Goal: Information Seeking & Learning: Learn about a topic

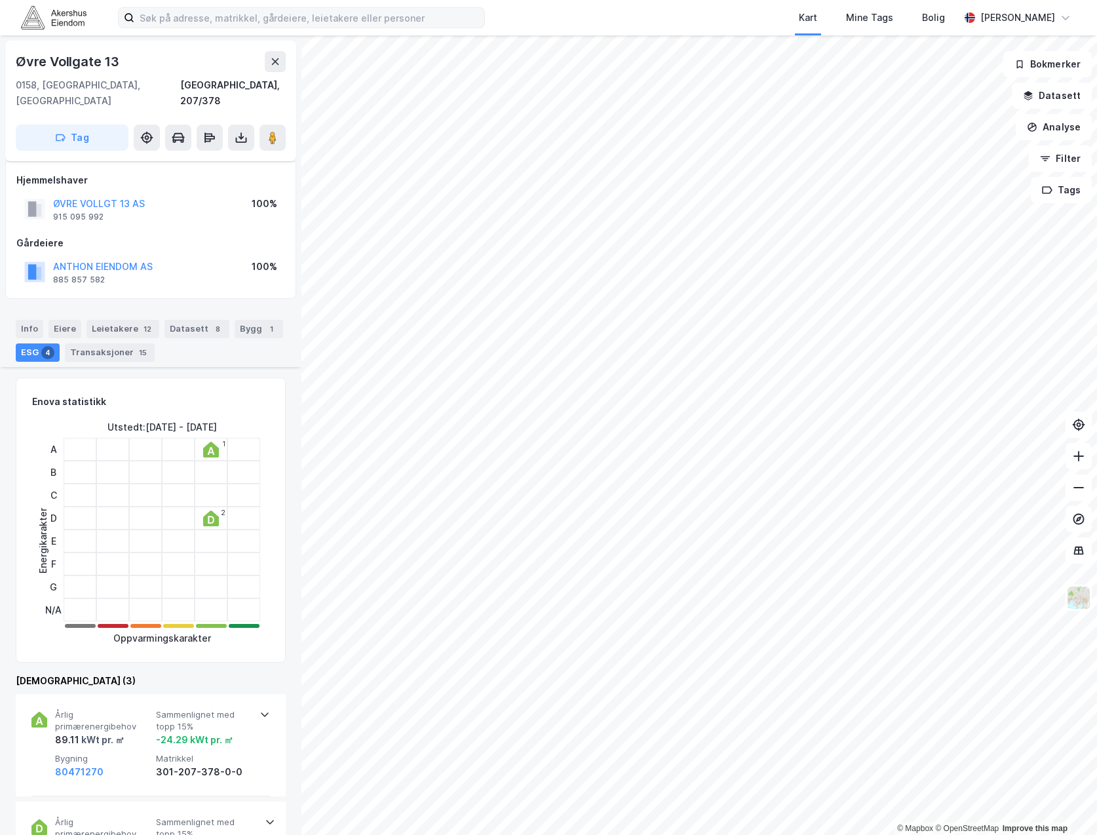
scroll to position [262, 0]
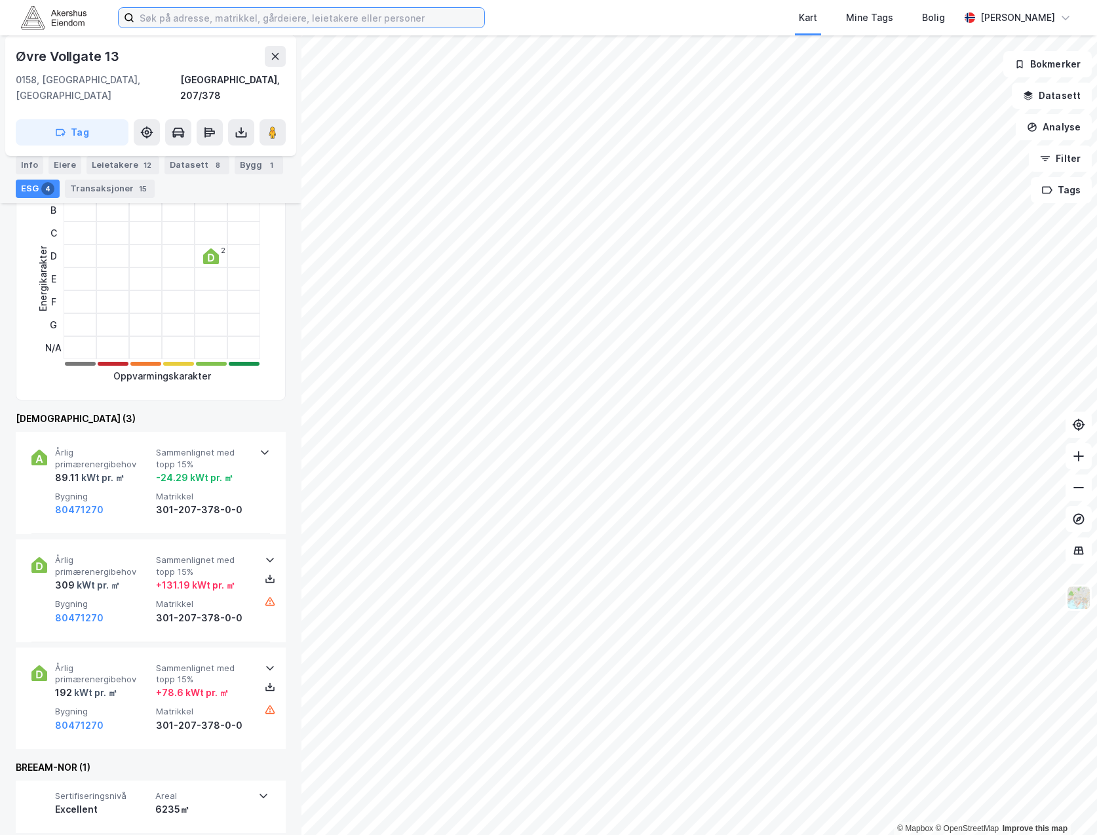
click at [150, 16] on input at bounding box center [309, 18] width 350 height 20
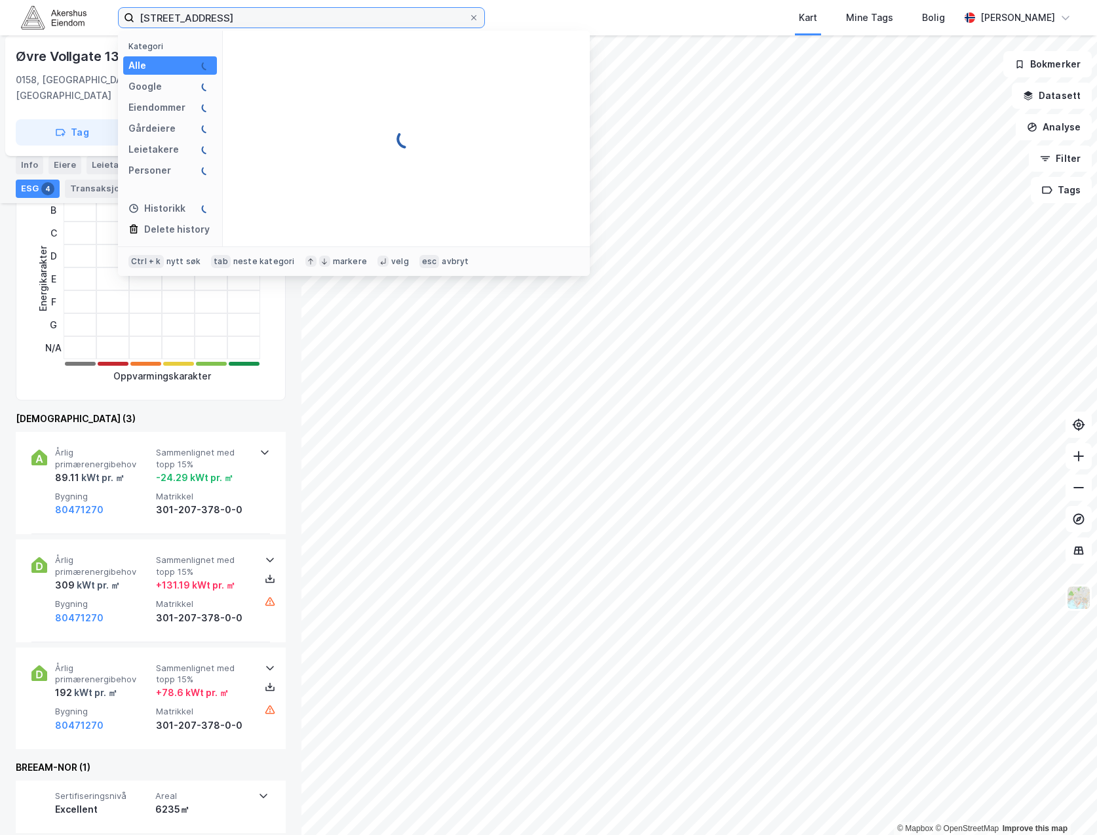
type input "[STREET_ADDRESS]"
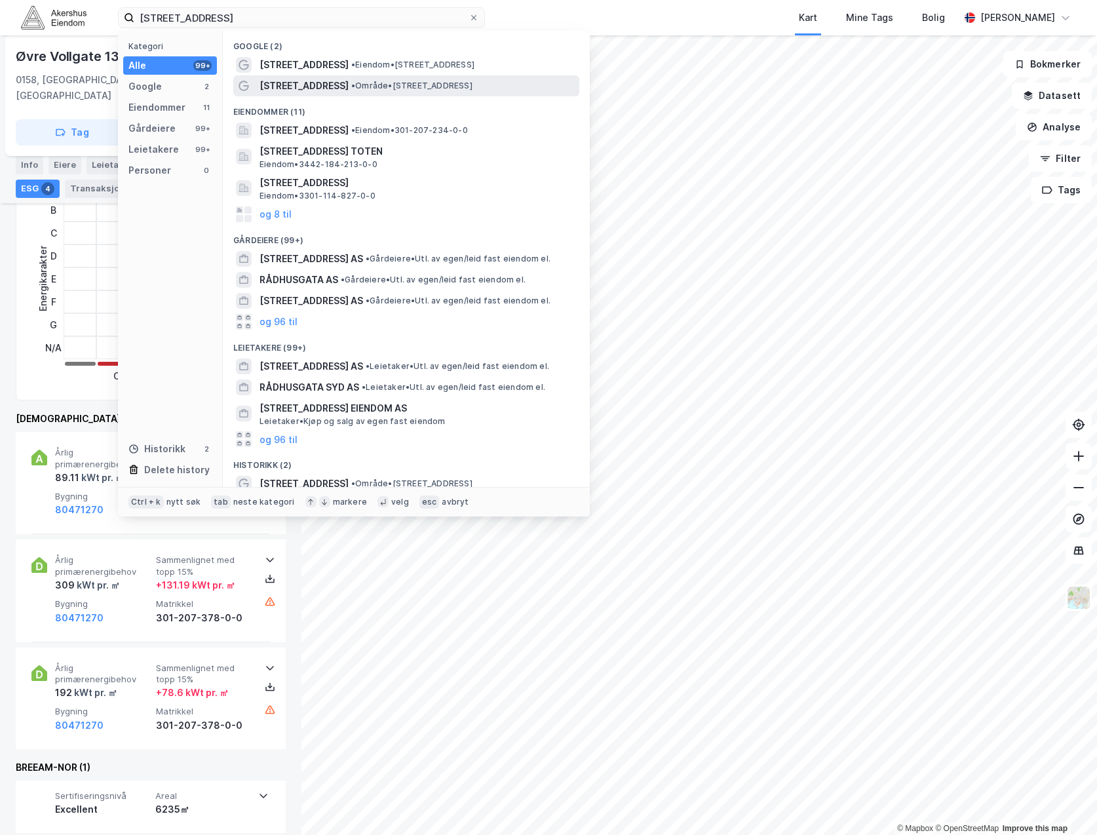
click at [367, 81] on span "• Område • [STREET_ADDRESS]" at bounding box center [411, 86] width 121 height 10
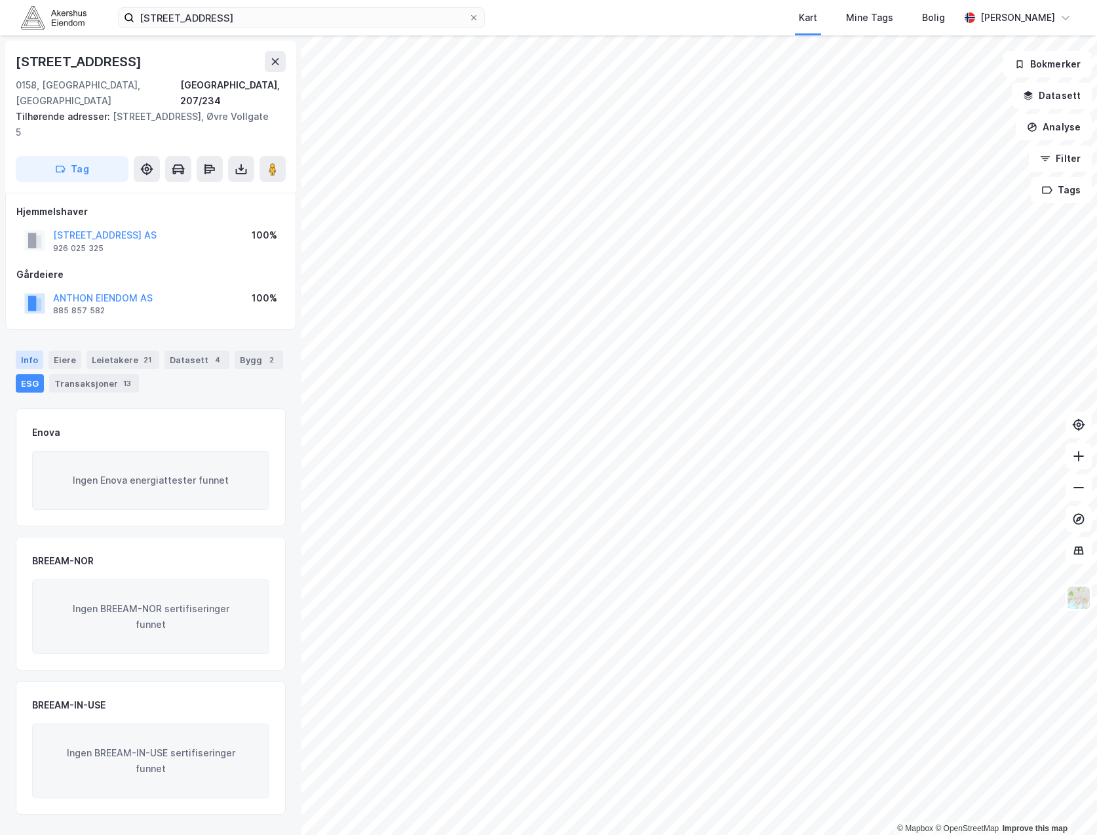
click at [24, 351] on div "Info" at bounding box center [30, 360] width 28 height 18
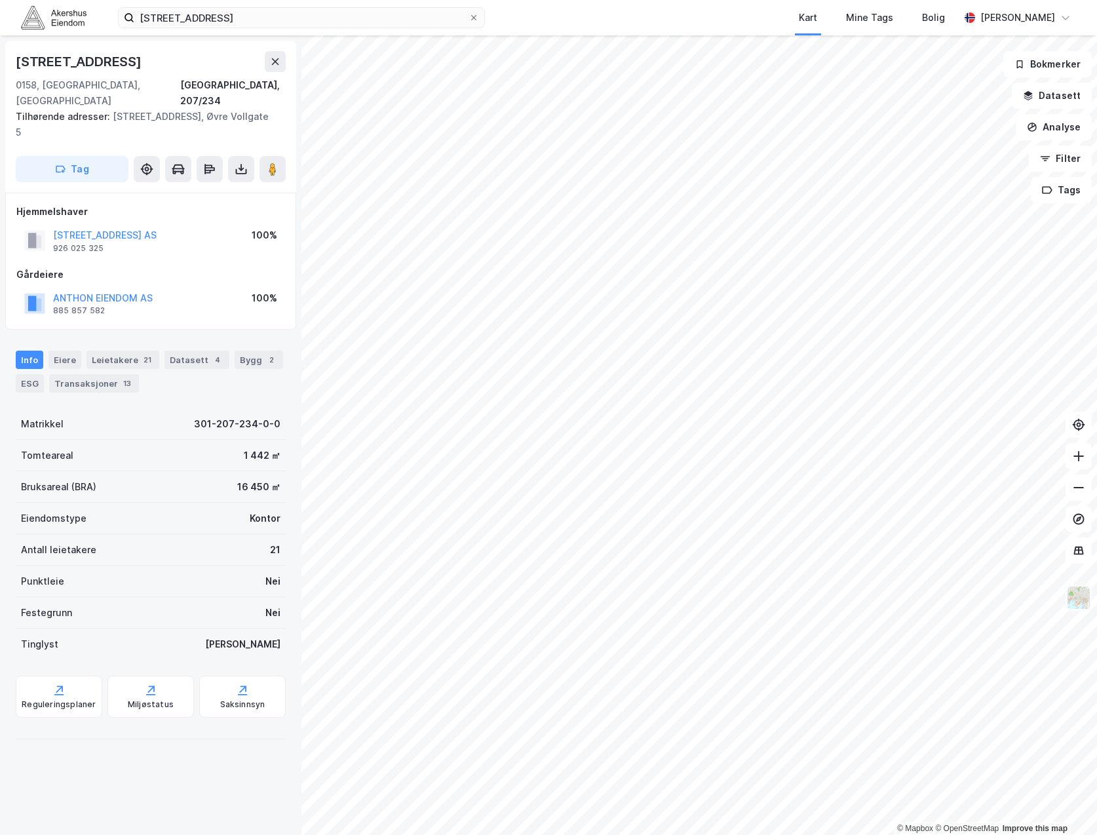
click at [1074, 607] on img at bounding box center [1078, 597] width 25 height 25
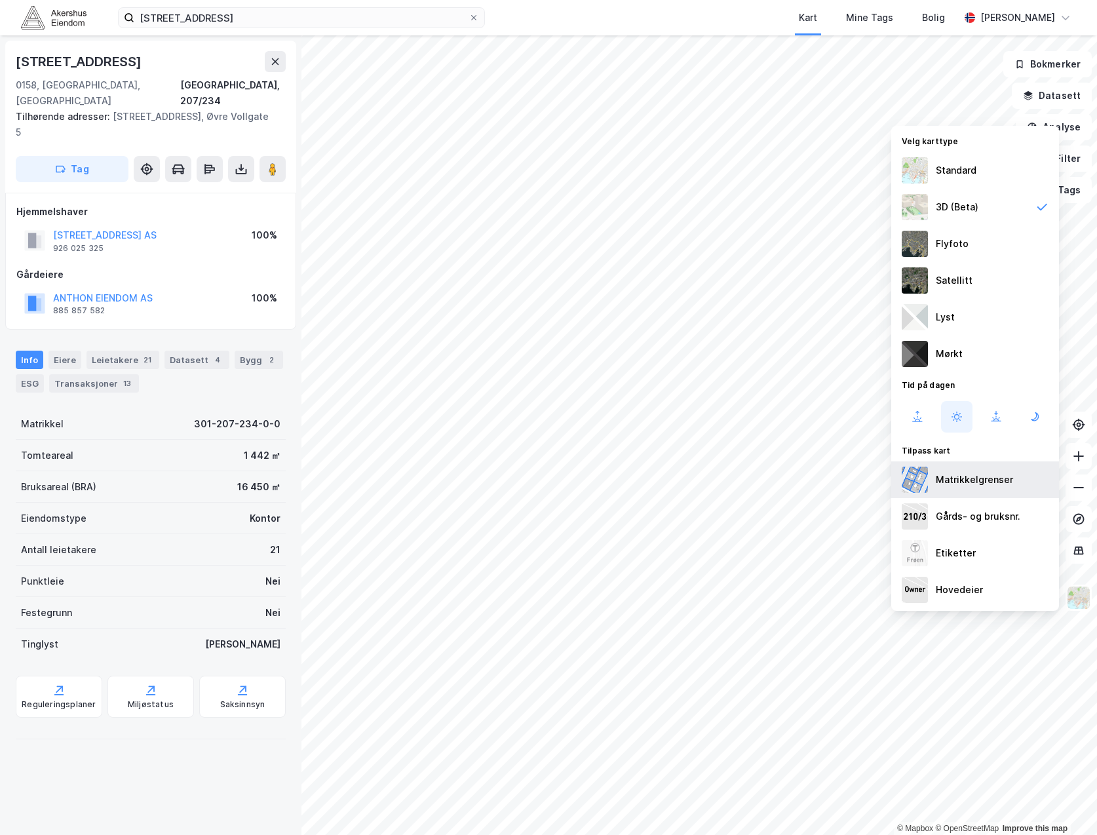
click at [971, 481] on div "Matrikkelgrenser" at bounding box center [974, 480] width 77 height 16
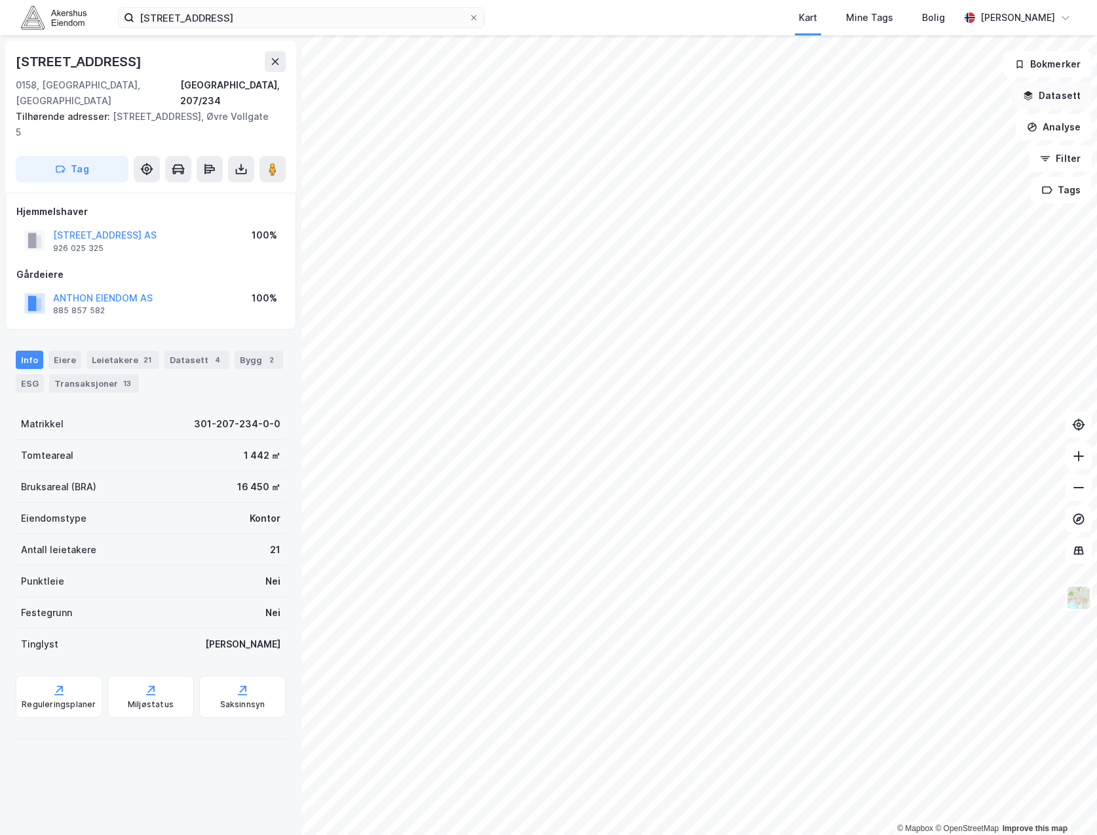
click at [1051, 104] on button "Datasett" at bounding box center [1052, 96] width 80 height 26
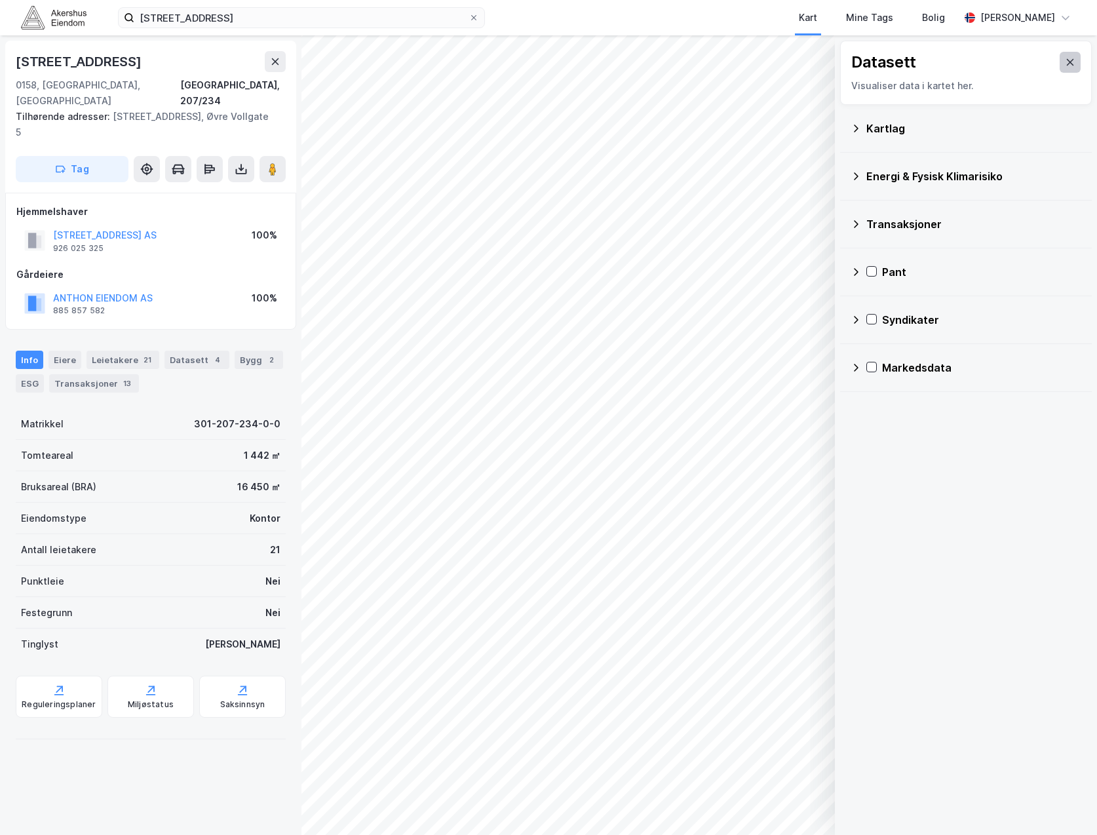
click at [1067, 62] on icon at bounding box center [1070, 62] width 7 height 7
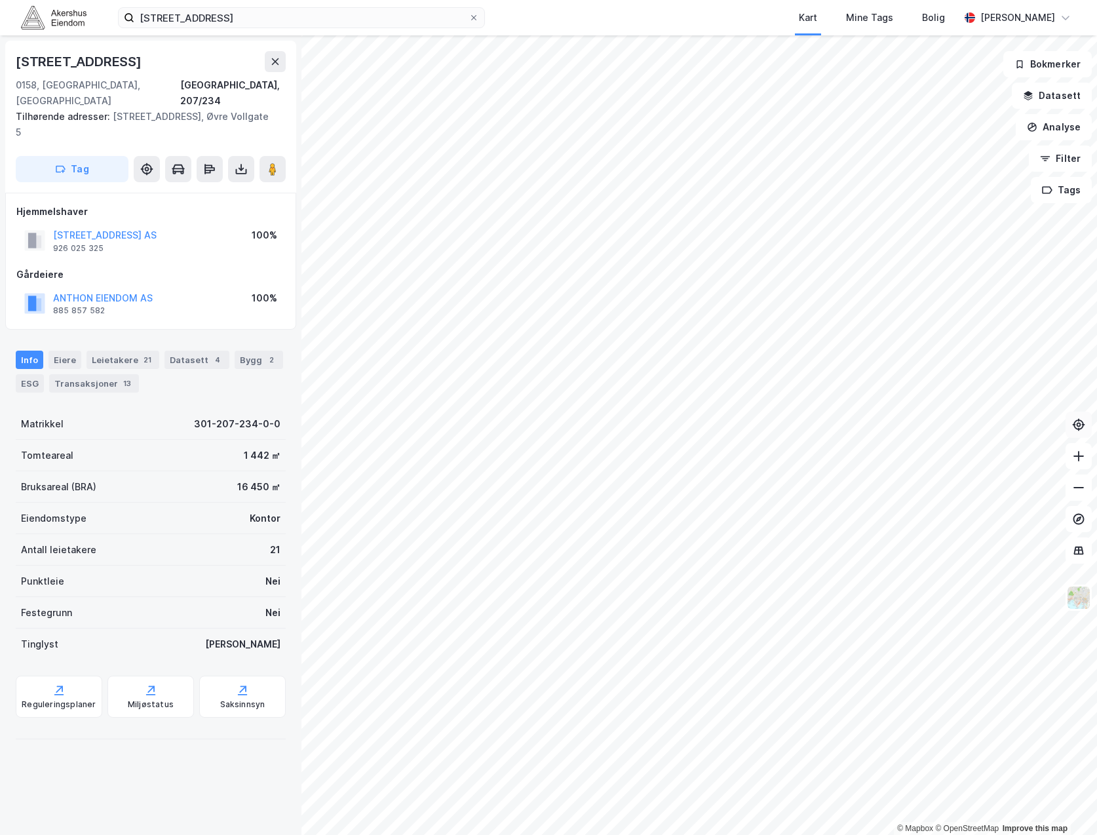
click at [1081, 423] on icon at bounding box center [1078, 424] width 13 height 13
click at [1075, 545] on icon at bounding box center [1078, 550] width 13 height 13
click at [1082, 528] on button at bounding box center [1079, 519] width 26 height 26
click at [1085, 596] on img at bounding box center [1078, 597] width 25 height 25
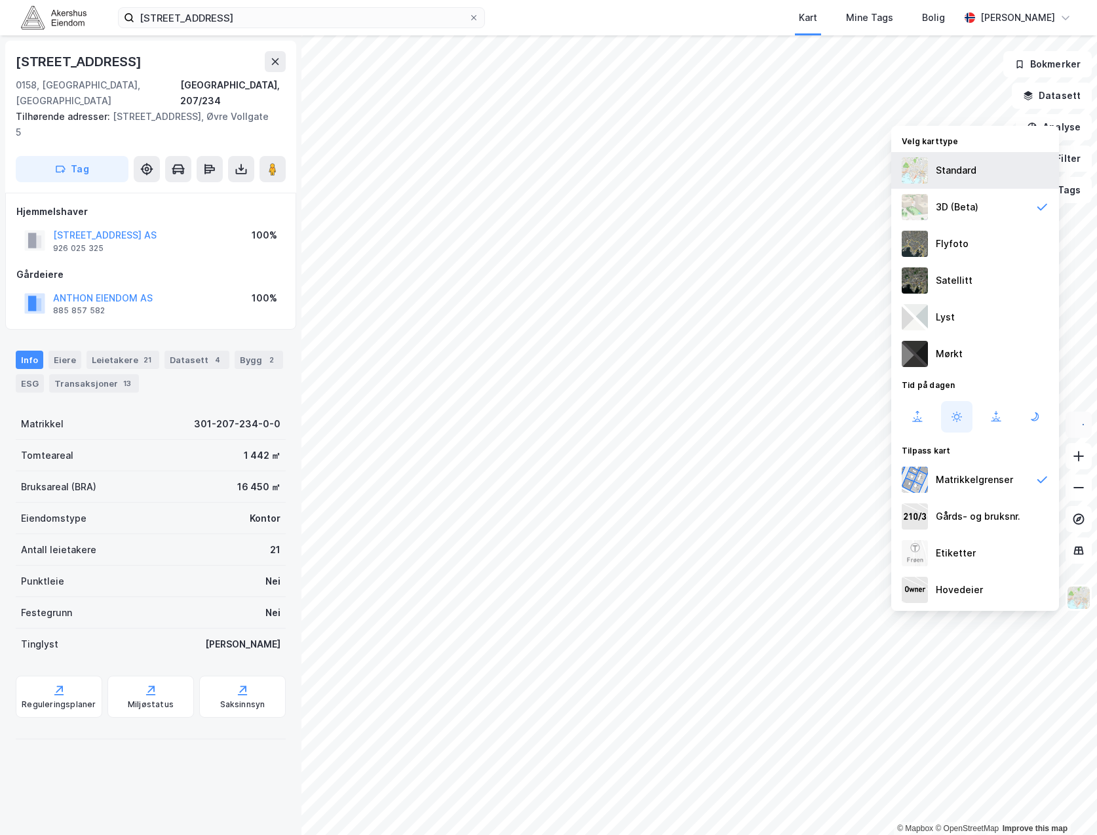
click at [992, 180] on div "Standard" at bounding box center [975, 170] width 168 height 37
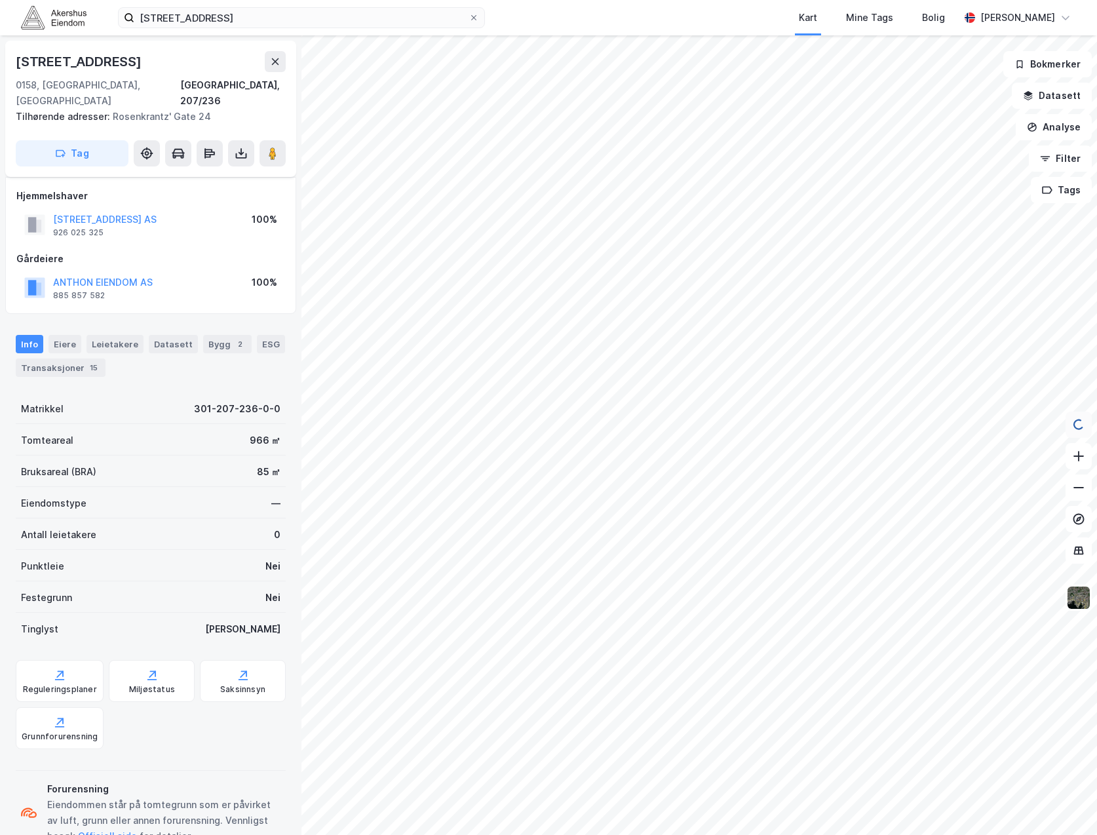
scroll to position [26, 0]
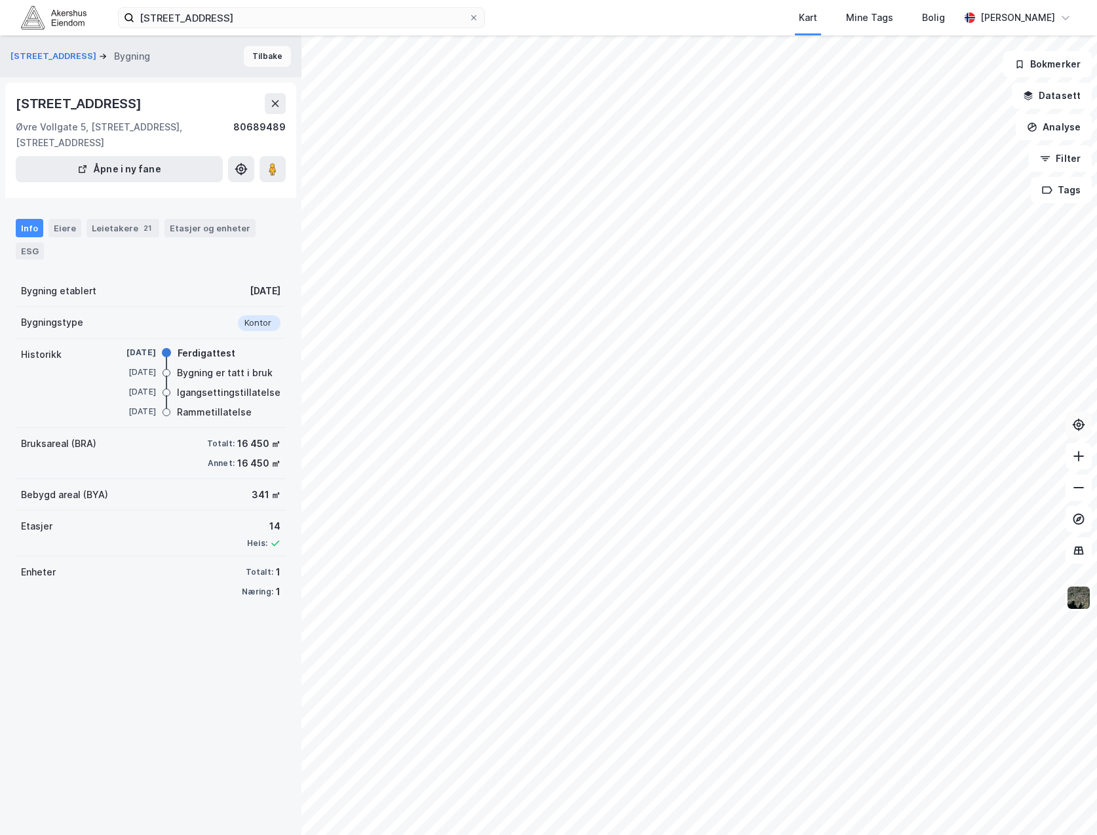
click at [273, 50] on button "Tilbake" at bounding box center [267, 56] width 47 height 21
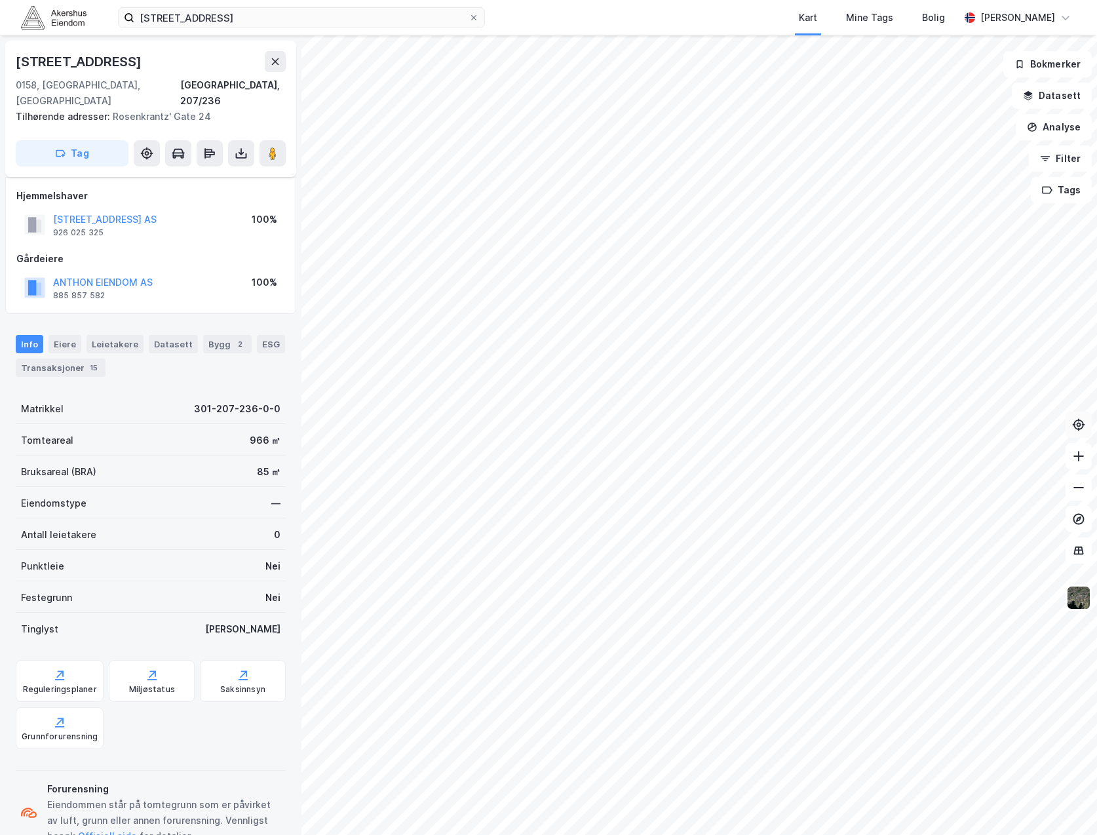
scroll to position [26, 0]
